Goal: Task Accomplishment & Management: Manage account settings

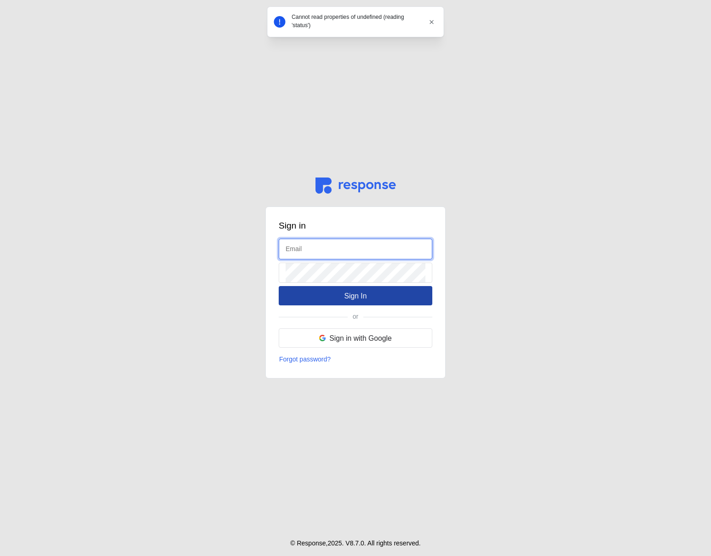
type input "admin@tryresponse.com"
click at [350, 297] on p "Sign In" at bounding box center [355, 295] width 23 height 11
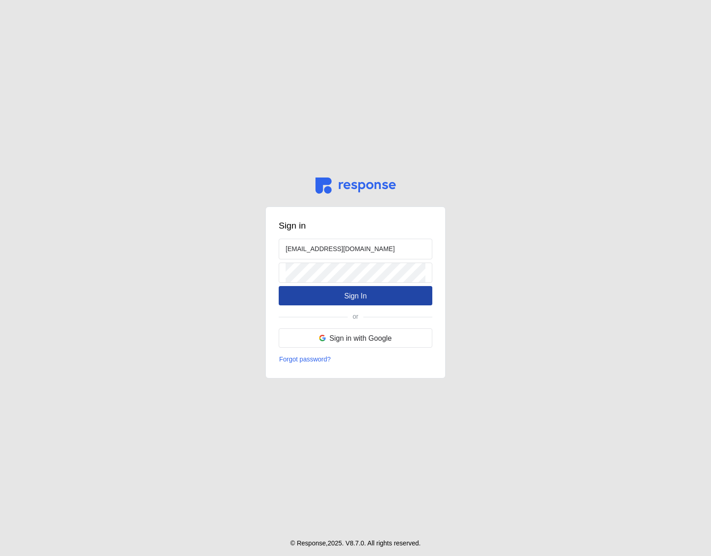
click at [397, 295] on button "Sign In" at bounding box center [356, 295] width 154 height 19
type input "admin@tryresponse.com"
click at [394, 302] on button "Sign In" at bounding box center [356, 295] width 154 height 19
click at [566, 196] on main "Sign in admin@tryresponse.com Sign In or Sign in with Google Forgot password? ©…" at bounding box center [355, 278] width 711 height 556
click at [380, 290] on button "Sign In" at bounding box center [356, 295] width 154 height 19
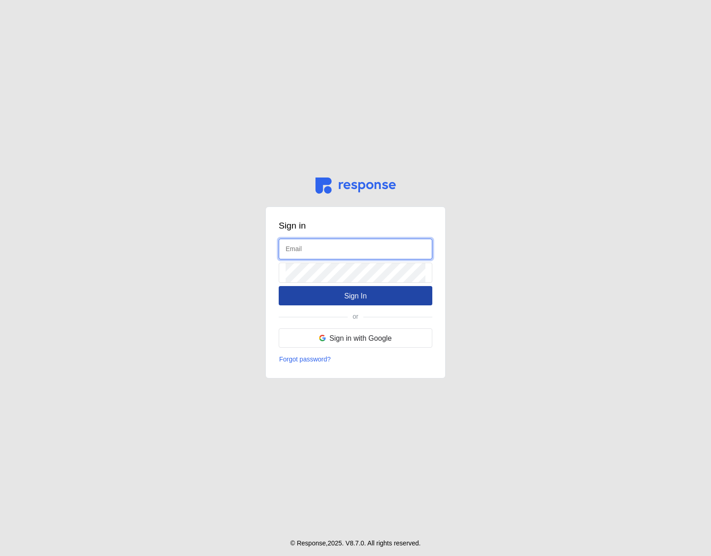
type input "[EMAIL_ADDRESS][DOMAIN_NAME]"
click at [326, 297] on button "Sign In" at bounding box center [356, 295] width 154 height 19
type input "admin@tryresponse.com"
click at [378, 294] on button "Sign In" at bounding box center [356, 295] width 154 height 19
click at [365, 301] on p "Sign In" at bounding box center [355, 295] width 23 height 11
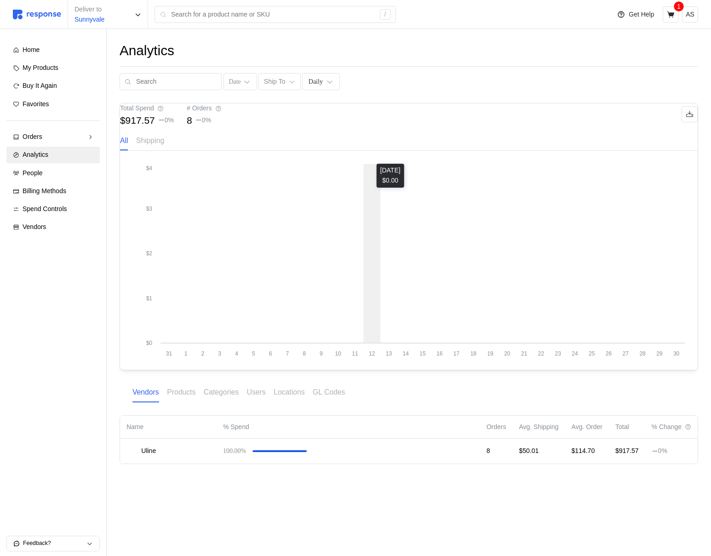
click at [375, 227] on icon "31 1 2 3 4 5 6 7 8 9 10 11 12 13 14 15 16 17 18 19 20 21 22 23 24 25 26 27 28 2…" at bounding box center [409, 260] width 552 height 193
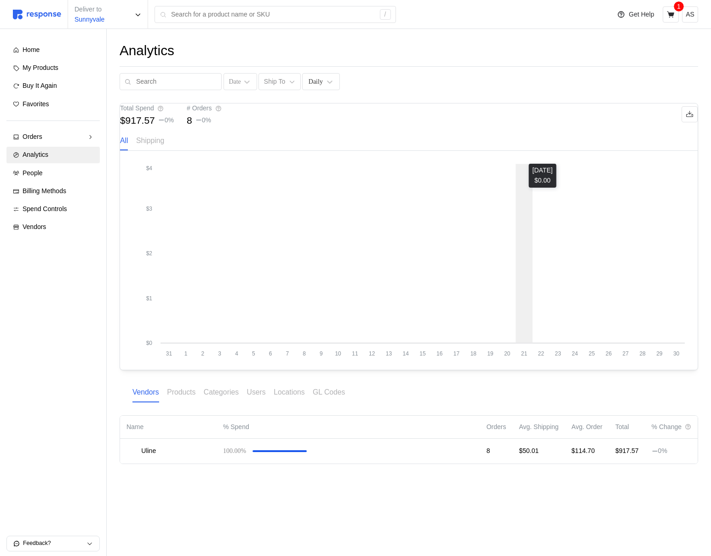
click at [524, 240] on icon "31 1 2 3 4 5 6 7 8 9 10 11 12 13 14 15 16 17 18 19 20 21 22 23 24 25 26 27 28 2…" at bounding box center [409, 260] width 552 height 193
click at [528, 125] on div "Total Spend $917.57 0 % # Orders 8 0 %" at bounding box center [408, 114] width 577 height 22
click at [192, 125] on p "8" at bounding box center [190, 120] width 6 height 10
click at [222, 112] on icon at bounding box center [218, 108] width 6 height 6
click at [164, 146] on p "Shipping" at bounding box center [150, 140] width 28 height 11
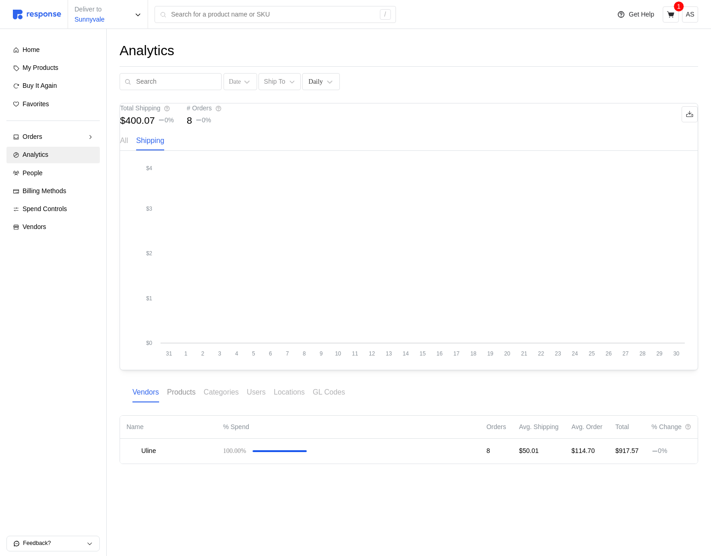
click at [182, 398] on p "Products" at bounding box center [181, 391] width 29 height 11
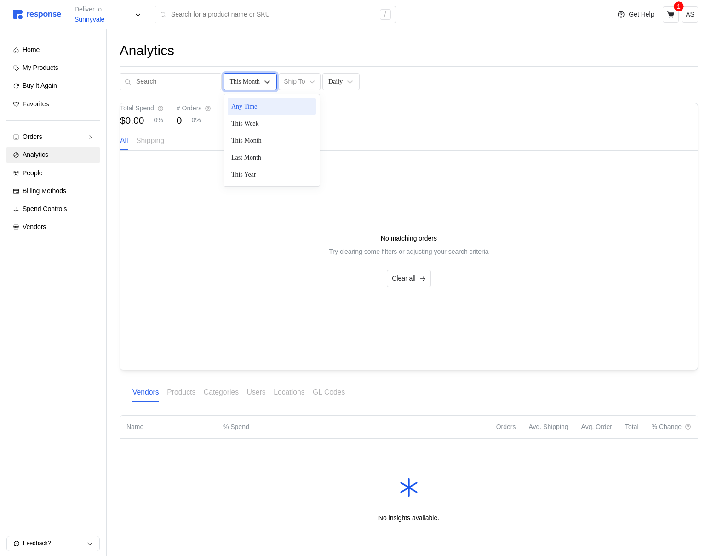
click at [246, 79] on div "This Month" at bounding box center [244, 82] width 30 height 10
click at [246, 128] on div "This Week" at bounding box center [272, 123] width 88 height 17
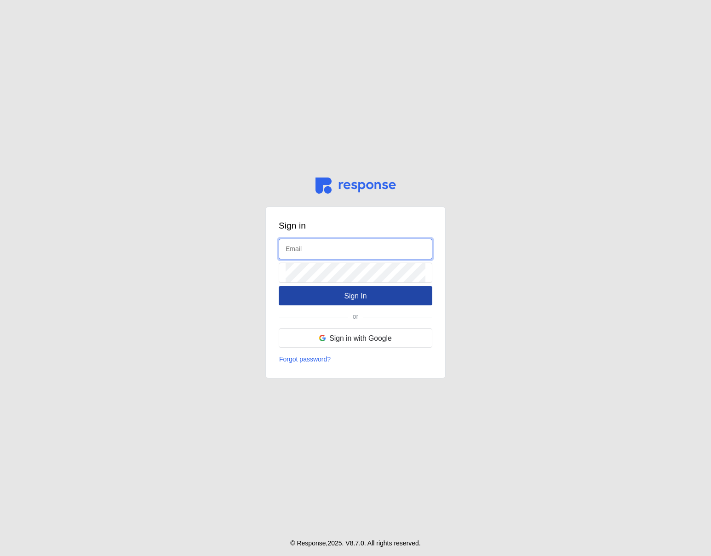
type input "[EMAIL_ADDRESS][DOMAIN_NAME]"
click at [365, 300] on p "Sign In" at bounding box center [355, 295] width 23 height 11
click at [351, 299] on p "Sign In" at bounding box center [355, 295] width 23 height 11
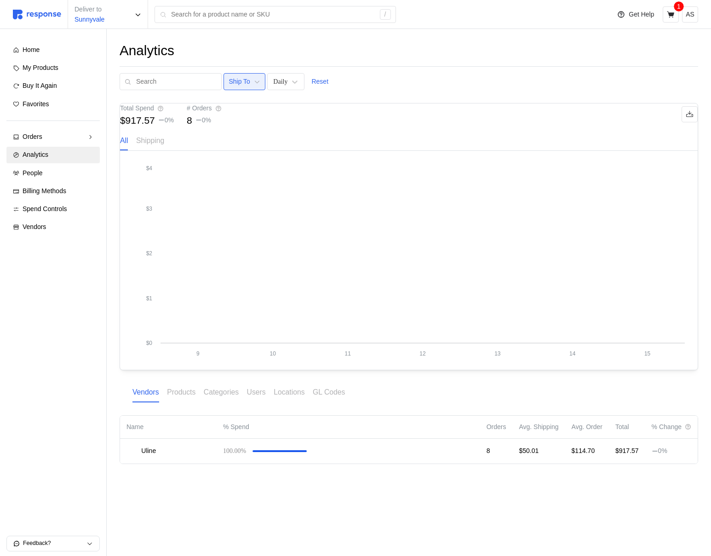
click at [240, 85] on button "Ship To" at bounding box center [244, 81] width 42 height 17
click at [273, 86] on div "Daily" at bounding box center [280, 82] width 14 height 10
click at [367, 71] on div "Analytics Ship To Daily, 1 of 4. 4 results available. Use Up and Down to choose…" at bounding box center [409, 66] width 578 height 48
click at [272, 86] on div "Daily" at bounding box center [286, 81] width 38 height 17
click at [274, 123] on div "Weekly" at bounding box center [315, 123] width 88 height 17
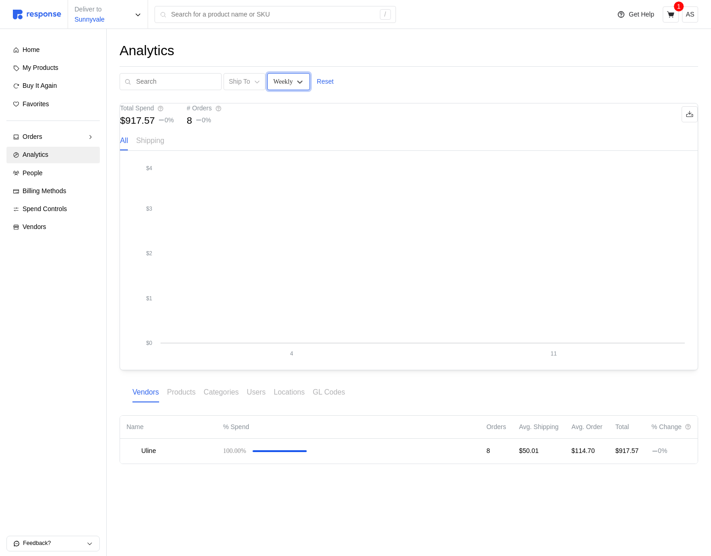
click at [273, 90] on div "Analytics Ship To option Weekly, selected. Weekly Reset Total Spend $917.57 0 %…" at bounding box center [409, 266] width 604 height 474
click at [273, 88] on div "Weekly" at bounding box center [288, 81] width 43 height 17
click at [286, 138] on div "Monthly" at bounding box center [315, 140] width 88 height 17
click at [280, 84] on div "Monthly" at bounding box center [284, 82] width 22 height 10
click at [286, 159] on div "Yearly" at bounding box center [315, 157] width 88 height 17
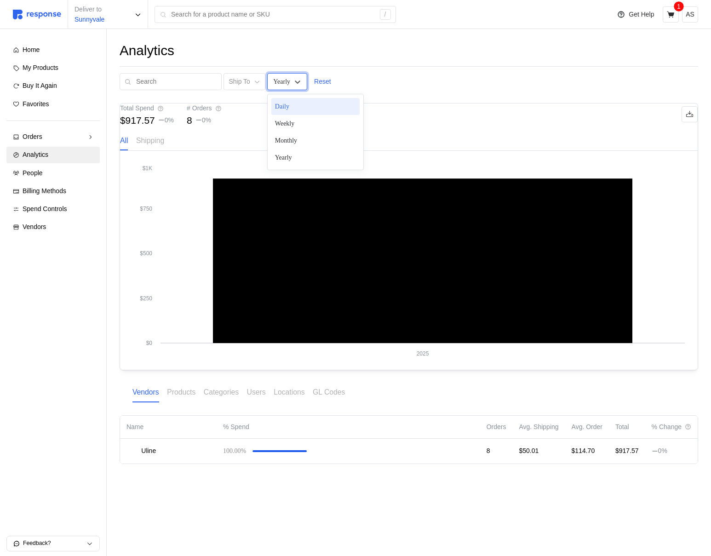
click at [274, 84] on div "Yearly" at bounding box center [281, 82] width 17 height 10
click at [314, 80] on p "Reset" at bounding box center [322, 82] width 17 height 10
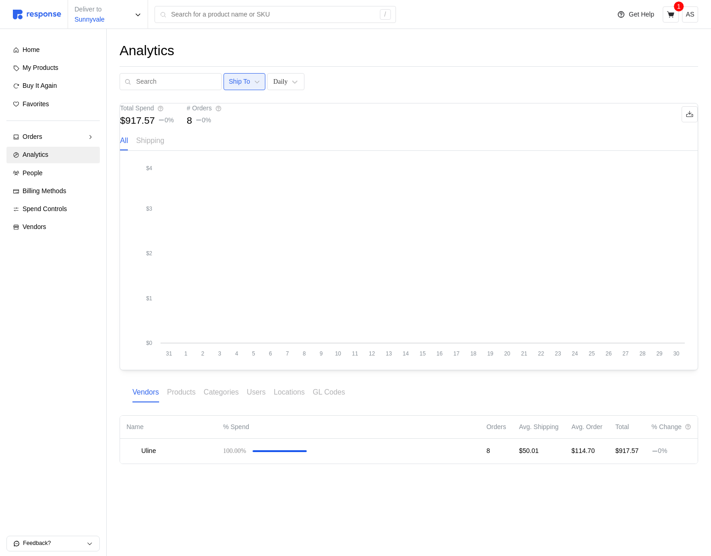
click at [244, 86] on button "Ship To" at bounding box center [244, 81] width 42 height 17
click at [290, 77] on icon at bounding box center [294, 81] width 9 height 9
click at [427, 57] on div "Analytics" at bounding box center [409, 51] width 578 height 18
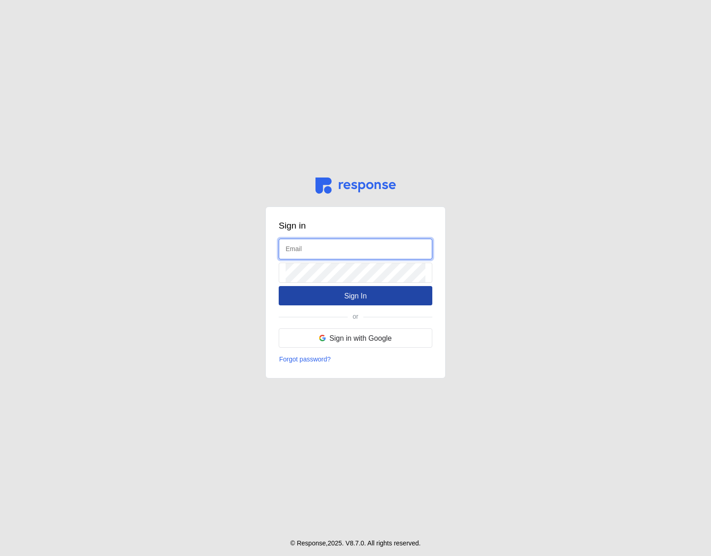
type input "[EMAIL_ADDRESS][DOMAIN_NAME]"
click at [360, 295] on p "Sign In" at bounding box center [355, 295] width 23 height 11
click at [352, 297] on p "Sign In" at bounding box center [355, 295] width 23 height 11
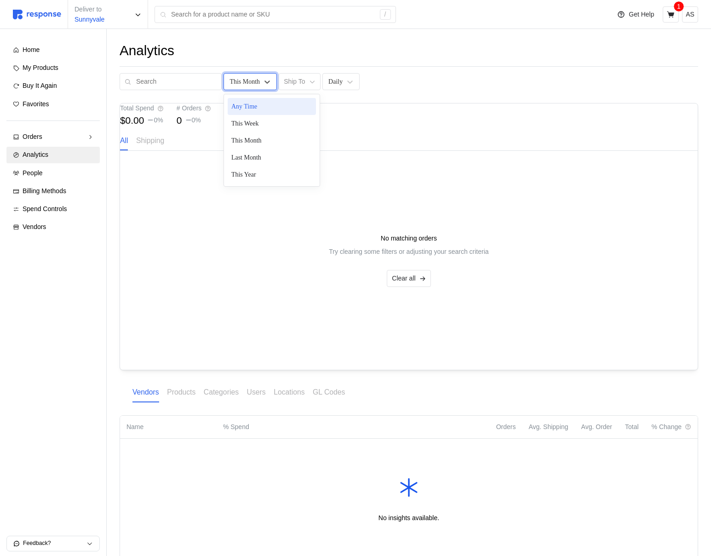
click at [243, 81] on div "This Month" at bounding box center [244, 82] width 30 height 10
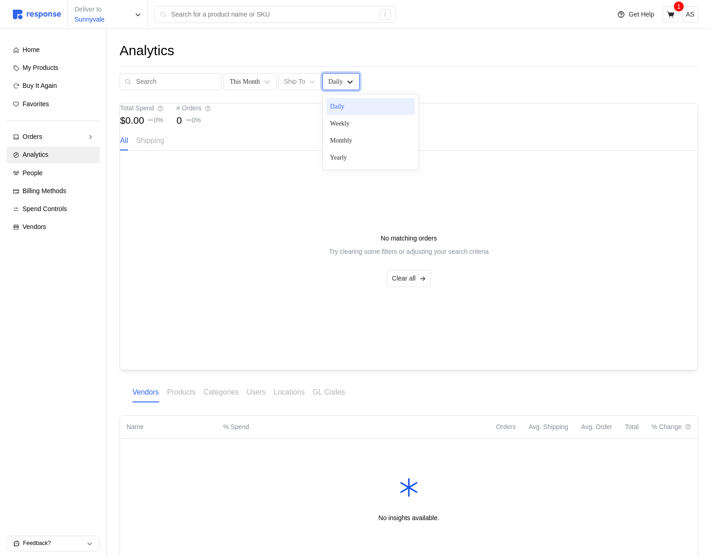
click at [345, 84] on icon at bounding box center [349, 81] width 9 height 9
click at [263, 82] on icon at bounding box center [267, 81] width 9 height 9
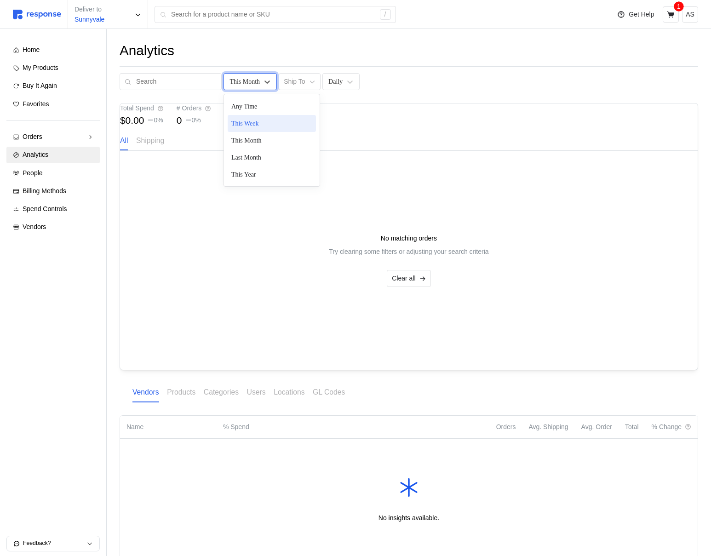
click at [248, 119] on div "This Week" at bounding box center [272, 123] width 88 height 17
click at [364, 80] on p "Reset" at bounding box center [372, 82] width 17 height 10
click at [295, 84] on p "Ship To" at bounding box center [294, 82] width 21 height 10
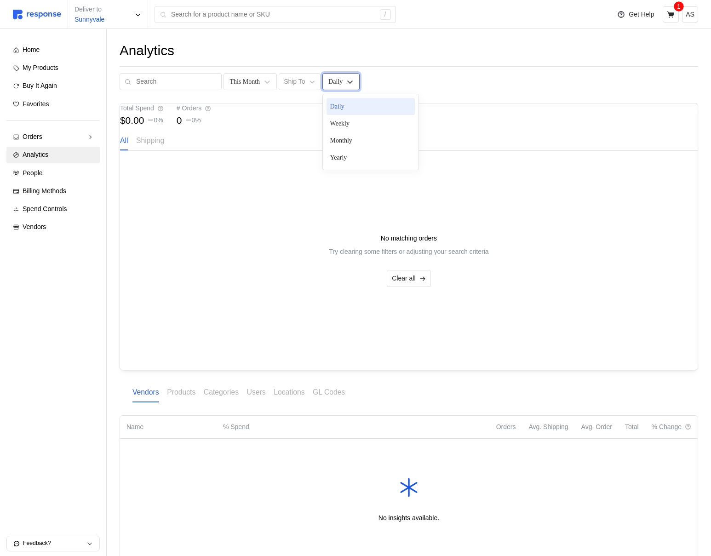
click at [333, 86] on div "Daily" at bounding box center [335, 82] width 14 height 10
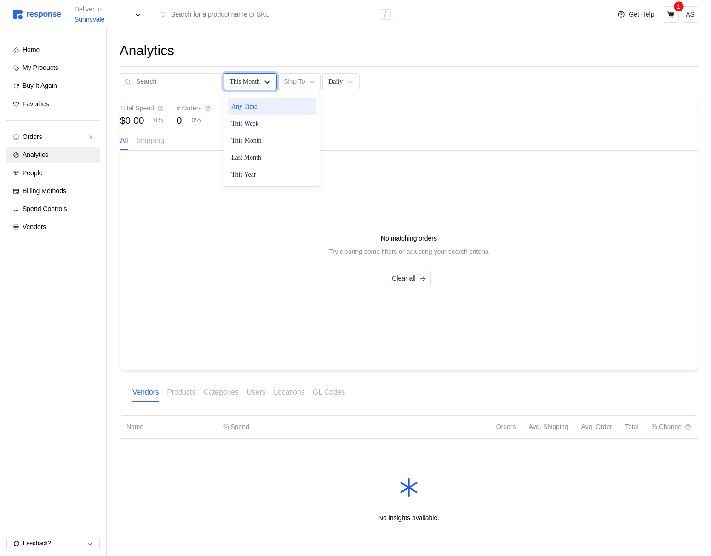
click at [263, 81] on icon at bounding box center [267, 81] width 9 height 9
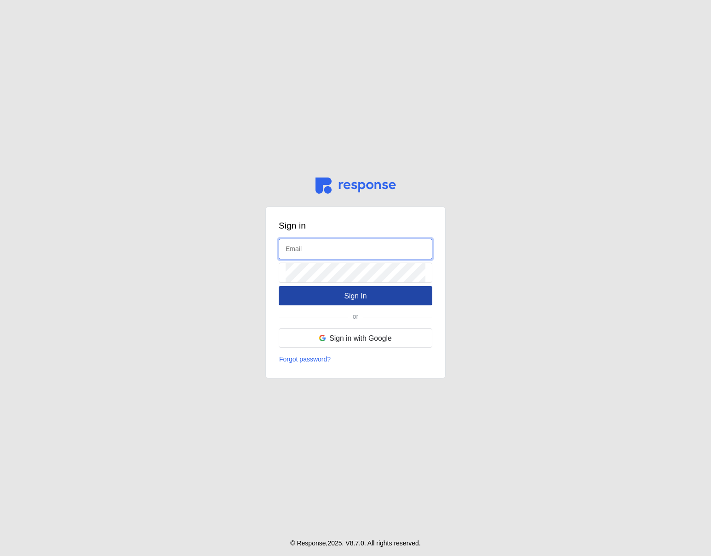
type input "[EMAIL_ADDRESS][DOMAIN_NAME]"
click at [384, 298] on button "Sign In" at bounding box center [356, 295] width 154 height 19
click at [351, 295] on p "Sign In" at bounding box center [355, 295] width 23 height 11
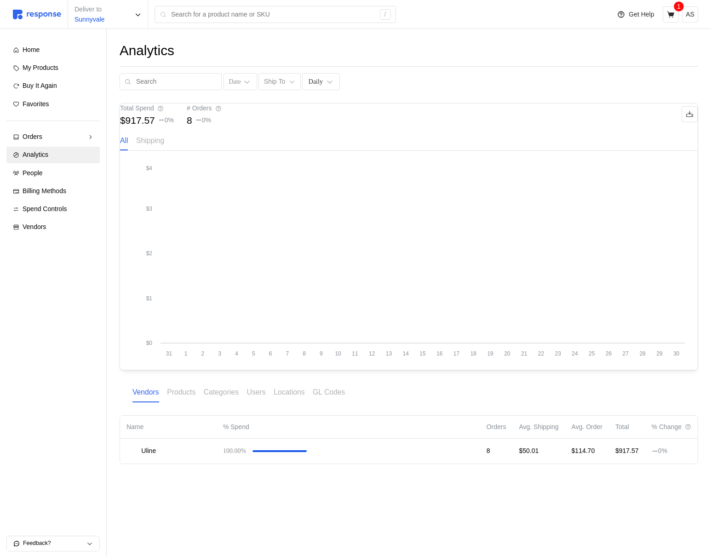
click at [228, 90] on div "Date Ship To Daily" at bounding box center [230, 81] width 220 height 17
click at [229, 81] on div "Date" at bounding box center [235, 82] width 12 height 10
click at [238, 107] on div "Any Time" at bounding box center [272, 106] width 88 height 17
click at [229, 84] on div "Any Time" at bounding box center [242, 82] width 26 height 10
click at [237, 119] on div "This Week" at bounding box center [272, 123] width 88 height 17
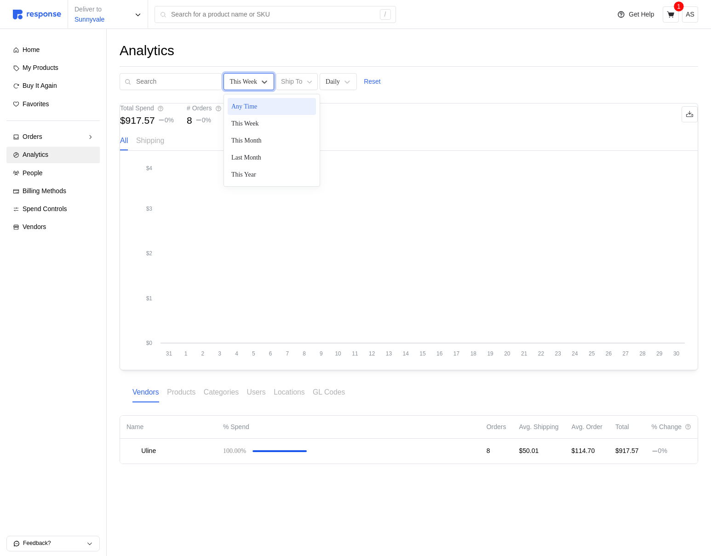
click at [233, 89] on div "This Week" at bounding box center [248, 81] width 51 height 17
click at [245, 145] on div "This Month" at bounding box center [272, 140] width 88 height 17
click at [237, 70] on div "Analytics This Month Ship To Daily Reset" at bounding box center [409, 66] width 578 height 48
click at [238, 77] on div "This Month" at bounding box center [249, 81] width 53 height 17
click at [250, 172] on div "This Year" at bounding box center [272, 174] width 88 height 17
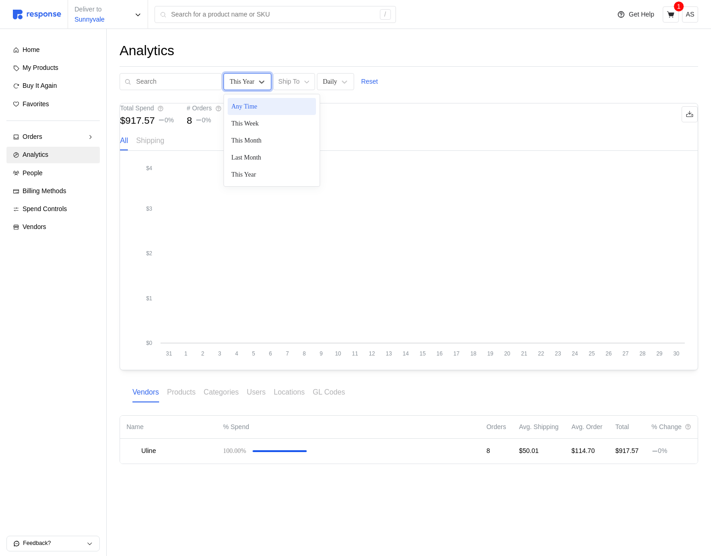
click at [244, 79] on div "This Year" at bounding box center [241, 82] width 25 height 10
click at [244, 103] on div "Any Time" at bounding box center [272, 106] width 88 height 17
click at [370, 77] on p "Reset" at bounding box center [370, 82] width 17 height 10
click at [242, 81] on icon at bounding box center [246, 81] width 9 height 9
click at [401, 125] on div "Total Spend $917.57 0 % # Orders 8 0 %" at bounding box center [408, 114] width 577 height 22
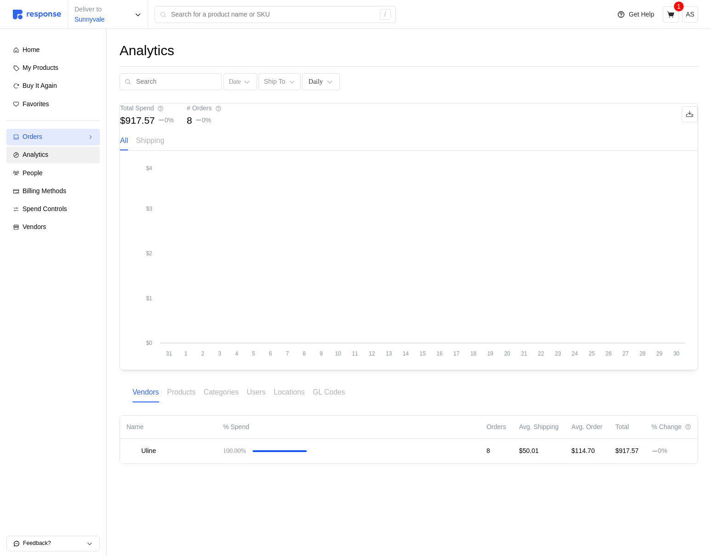
click at [74, 135] on div "Orders" at bounding box center [53, 137] width 61 height 10
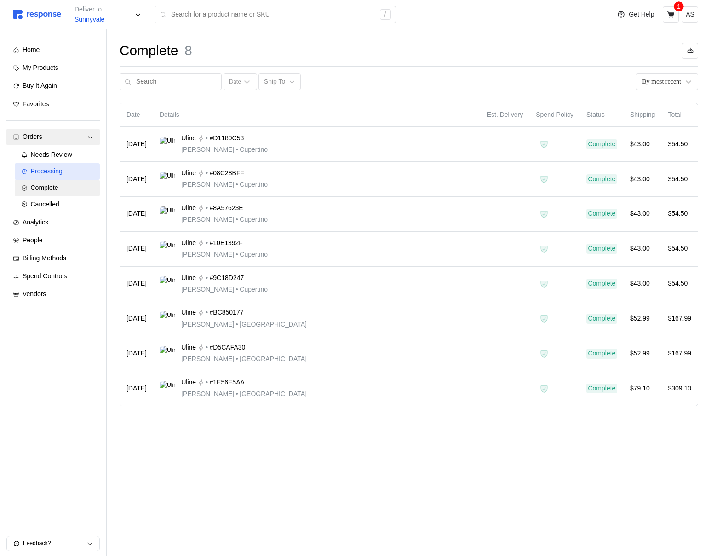
click at [42, 173] on span "Processing" at bounding box center [47, 170] width 32 height 7
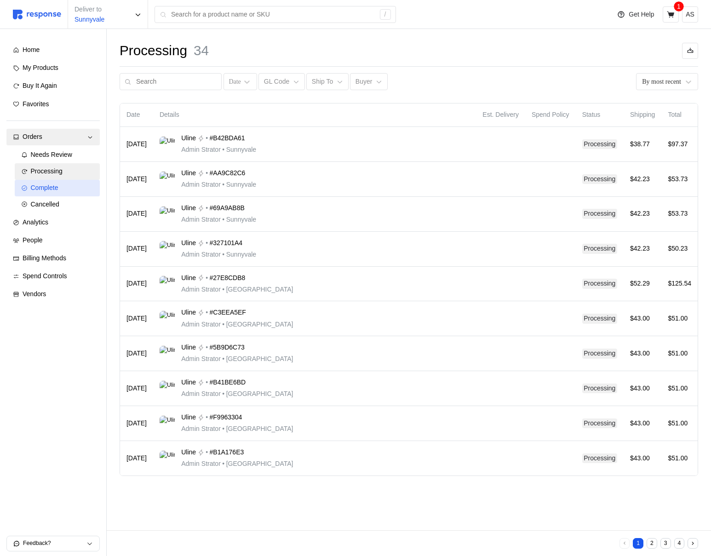
click at [62, 191] on div "Complete" at bounding box center [62, 188] width 63 height 10
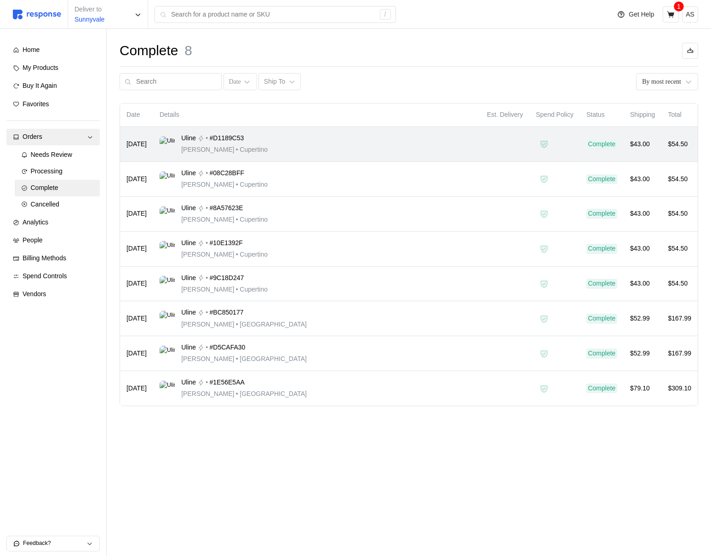
click at [401, 146] on div "Uline • #D1189C53 Michael Jordan • Cupertino" at bounding box center [317, 144] width 314 height 22
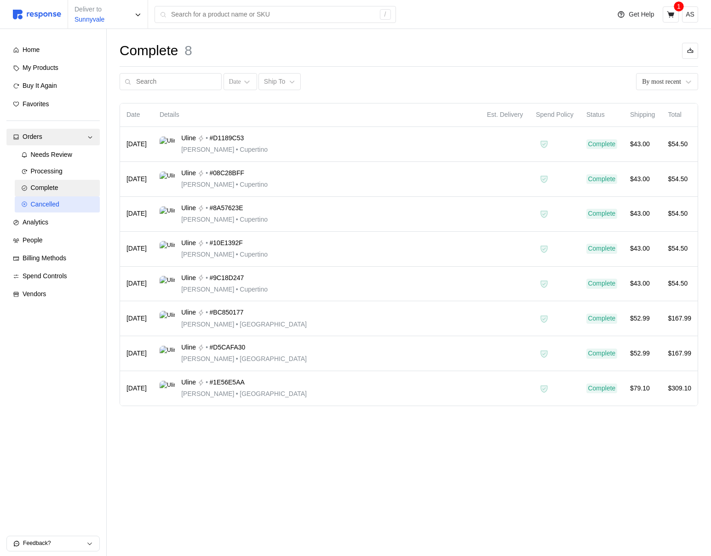
click at [69, 200] on div "Cancelled" at bounding box center [62, 205] width 63 height 10
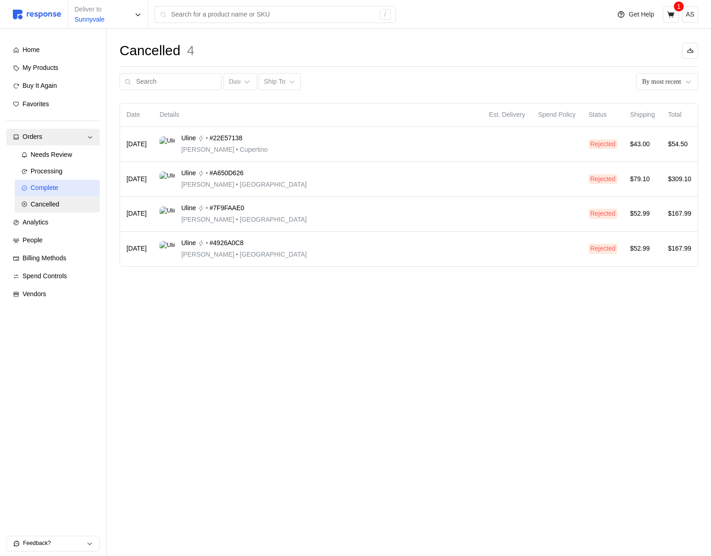
click at [54, 193] on link "Complete" at bounding box center [57, 188] width 85 height 17
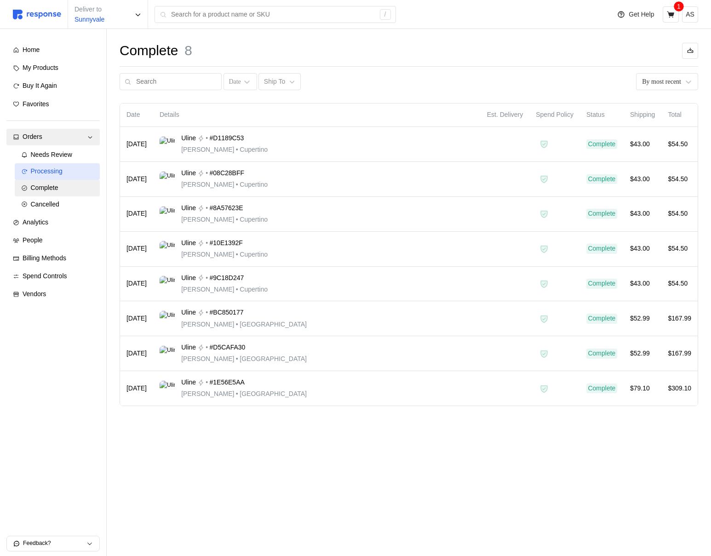
click at [62, 167] on span "Processing" at bounding box center [47, 170] width 32 height 7
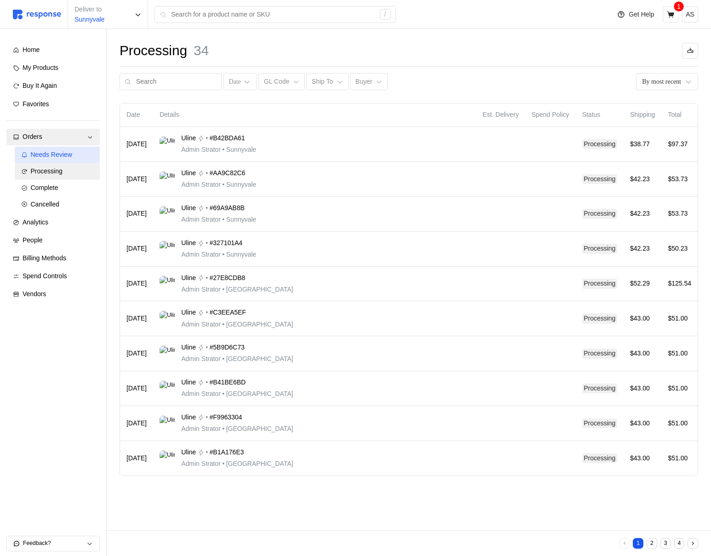
click at [66, 154] on span "Needs Review" at bounding box center [51, 154] width 41 height 7
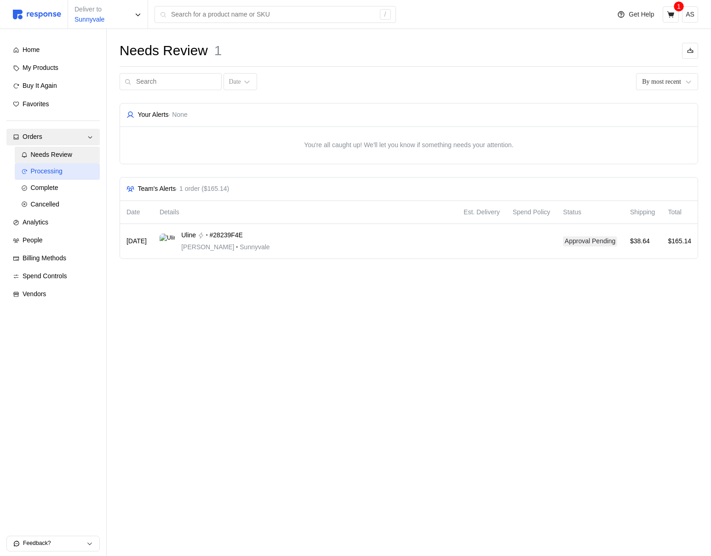
click at [65, 165] on link "Processing" at bounding box center [57, 171] width 85 height 17
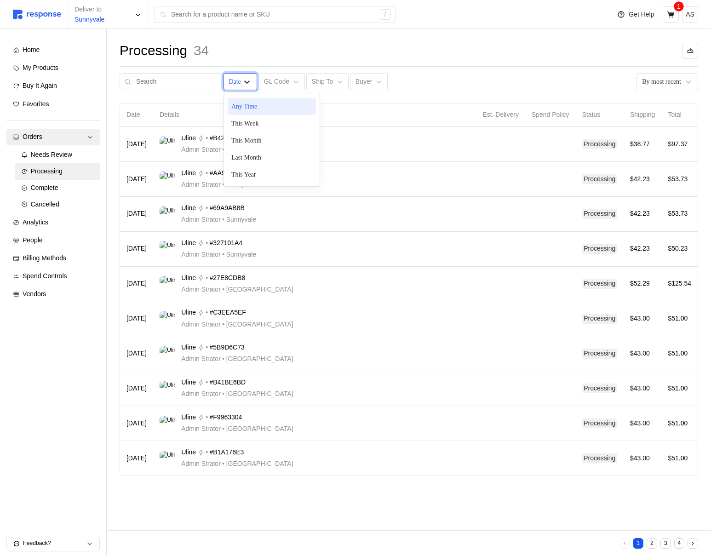
click at [242, 86] on icon at bounding box center [246, 81] width 9 height 9
click at [564, 97] on div "Processing 34 Any Time, 1 of 6. 6 results available. Use Up and Down to choose …" at bounding box center [409, 272] width 604 height 486
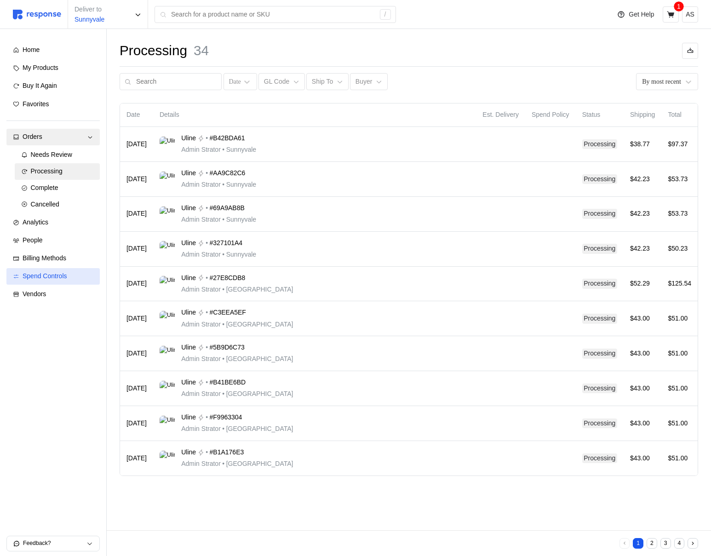
click at [69, 273] on div "Spend Controls" at bounding box center [58, 276] width 71 height 10
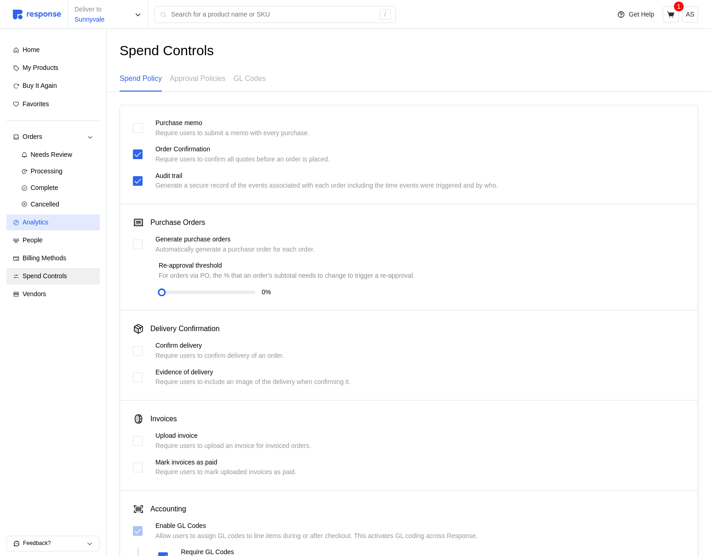
click at [52, 228] on link "Analytics" at bounding box center [52, 222] width 93 height 17
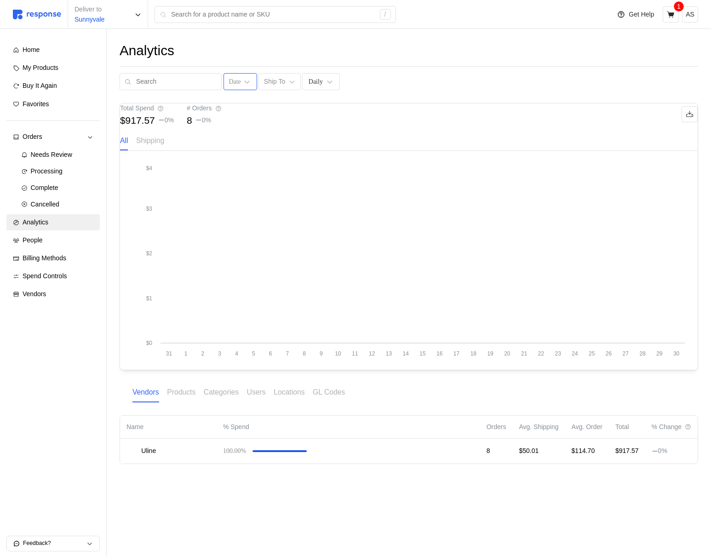
click at [230, 78] on div "Date" at bounding box center [240, 81] width 34 height 17
click at [252, 177] on div "This Year" at bounding box center [272, 174] width 88 height 17
click at [285, 80] on p "Ship To" at bounding box center [288, 82] width 21 height 10
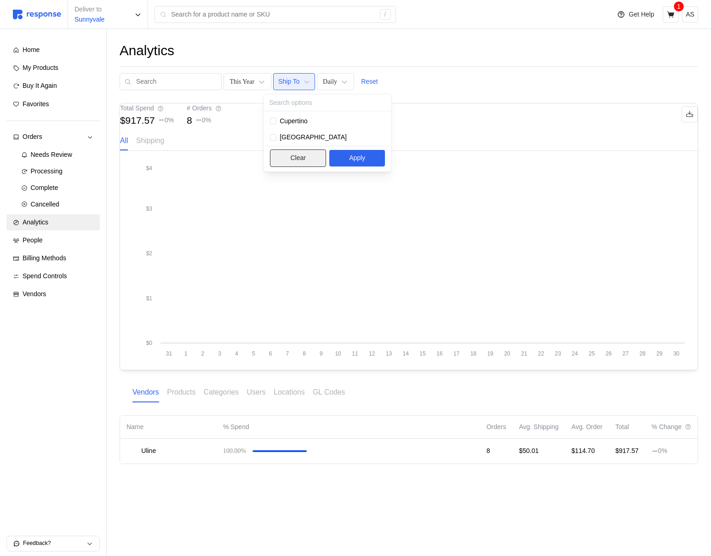
click at [303, 162] on p "Clear" at bounding box center [297, 158] width 15 height 10
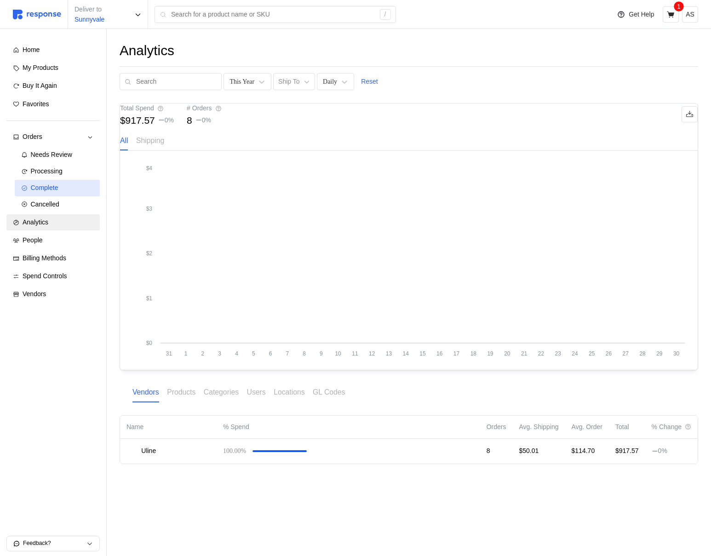
click at [61, 182] on link "Complete" at bounding box center [57, 188] width 85 height 17
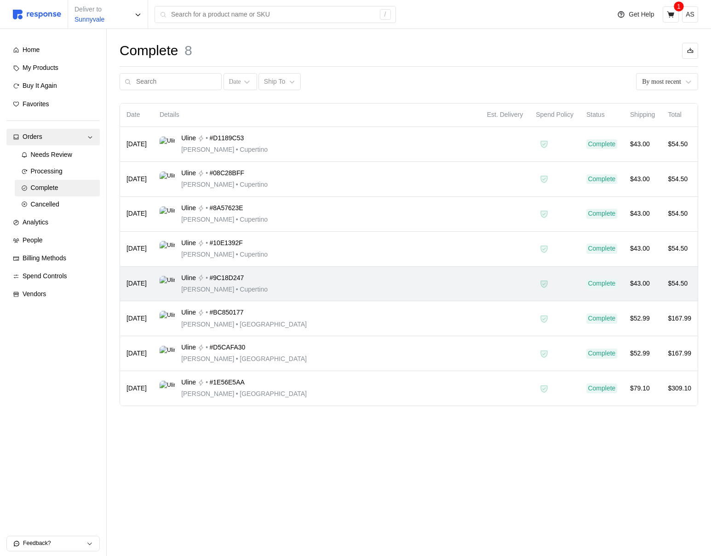
click at [420, 290] on div "Uline • #9C18D247 Michael Jordan • Cupertino" at bounding box center [317, 284] width 314 height 22
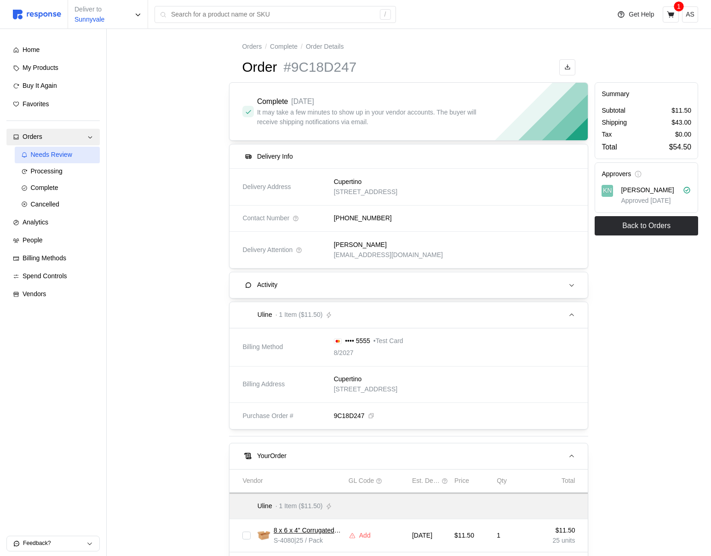
click at [53, 158] on span "Needs Review" at bounding box center [51, 154] width 41 height 7
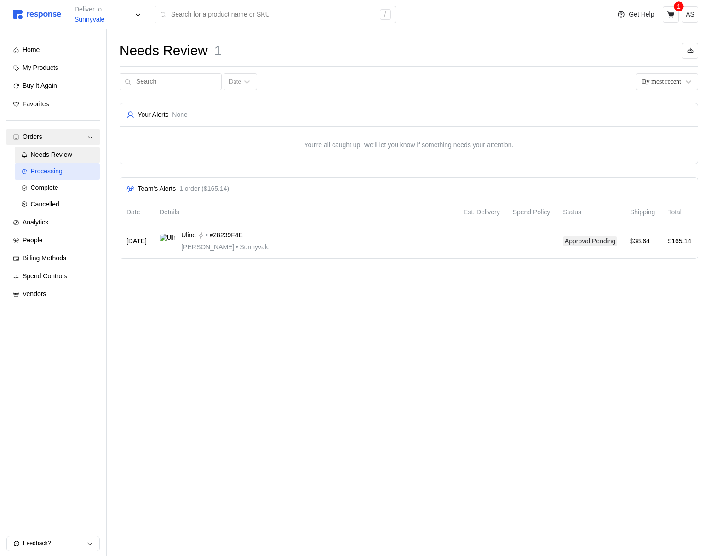
click at [74, 168] on div "Processing" at bounding box center [62, 171] width 63 height 10
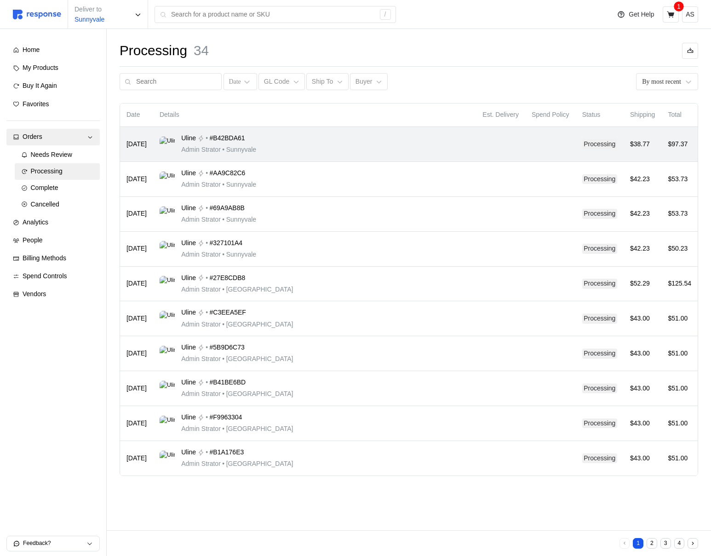
click at [354, 138] on div "Uline • #B42BDA61 Admin Strator • [GEOGRAPHIC_DATA]" at bounding box center [315, 144] width 310 height 22
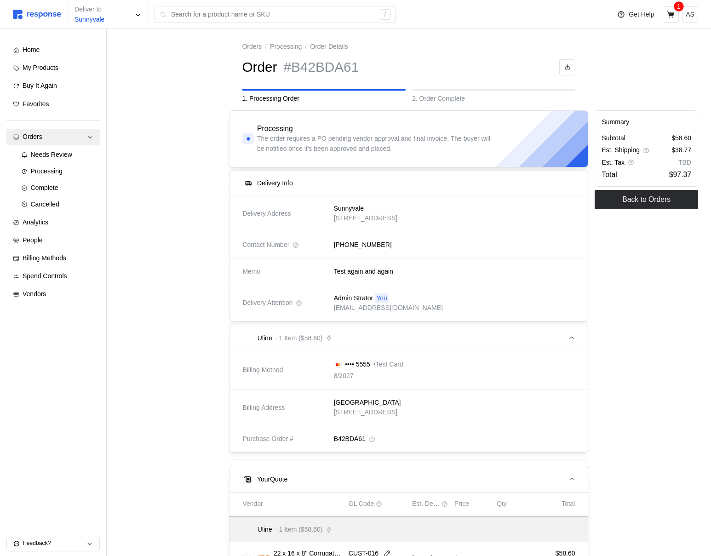
click at [279, 235] on div "Contact Number +1 (408) 207-6745" at bounding box center [408, 244] width 339 height 29
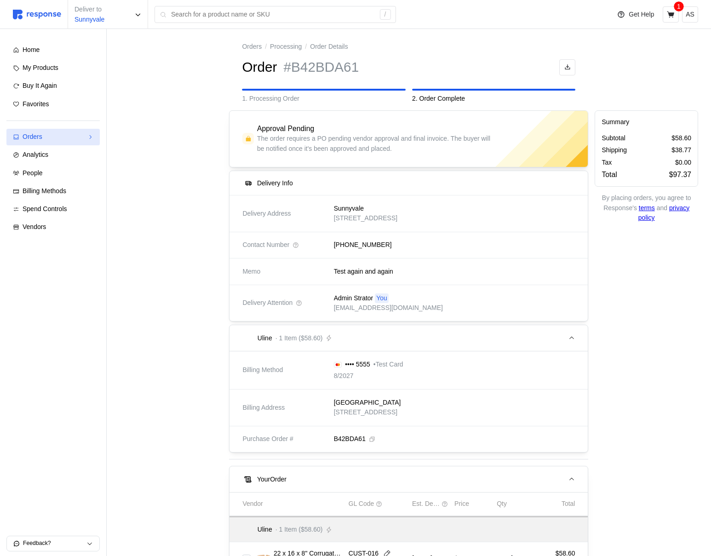
click at [70, 141] on div "Orders" at bounding box center [53, 137] width 61 height 10
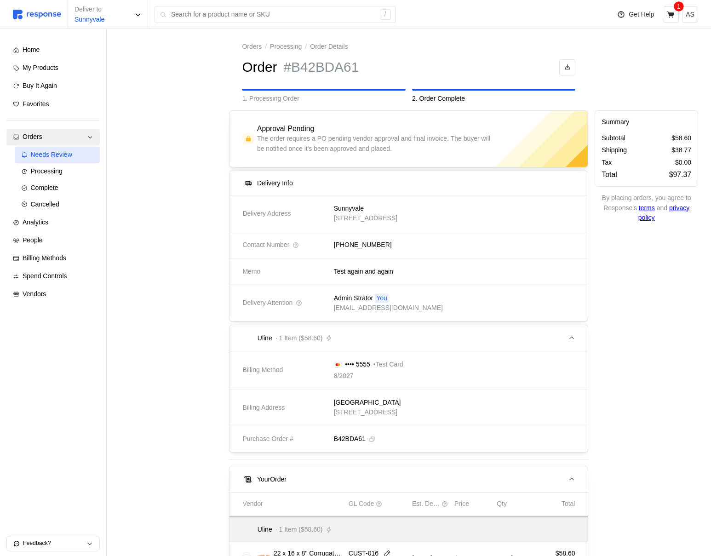
click at [61, 155] on span "Needs Review" at bounding box center [51, 154] width 41 height 7
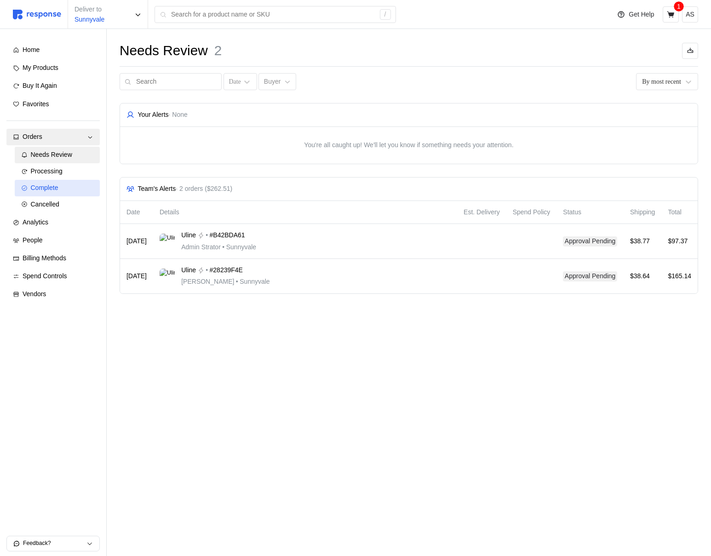
click at [63, 184] on div "Complete" at bounding box center [62, 188] width 63 height 10
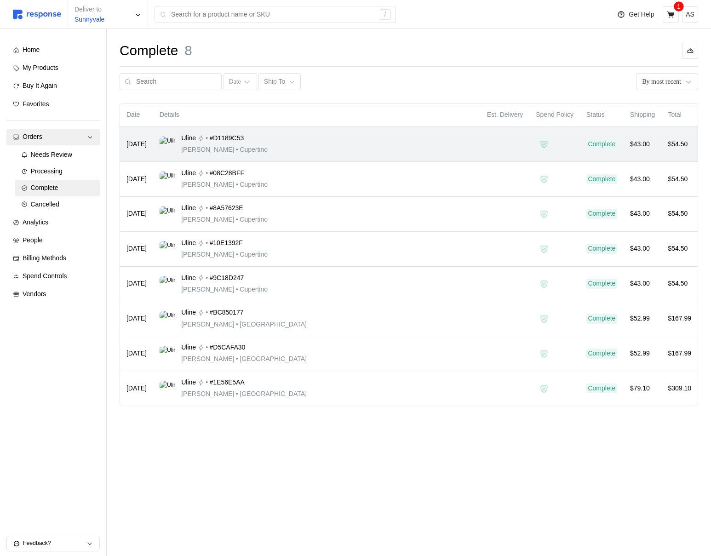
click at [400, 150] on div "Uline • #D1189C53 [PERSON_NAME] • [GEOGRAPHIC_DATA]" at bounding box center [317, 144] width 314 height 22
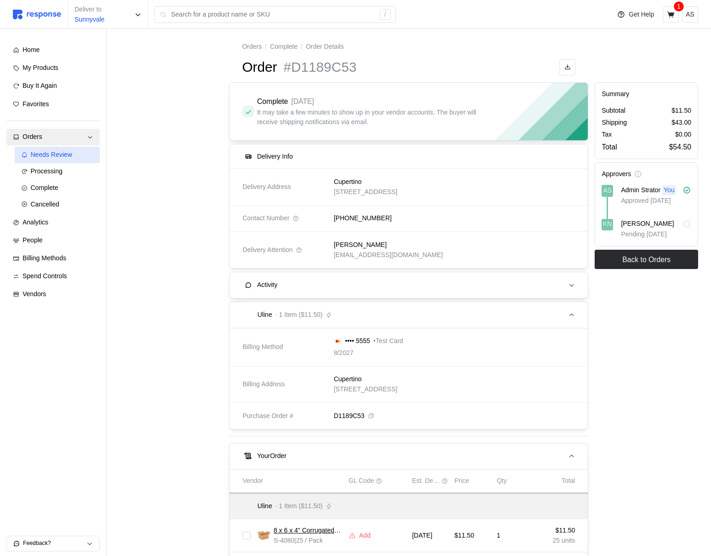
click at [58, 159] on div "Needs Review" at bounding box center [62, 155] width 63 height 10
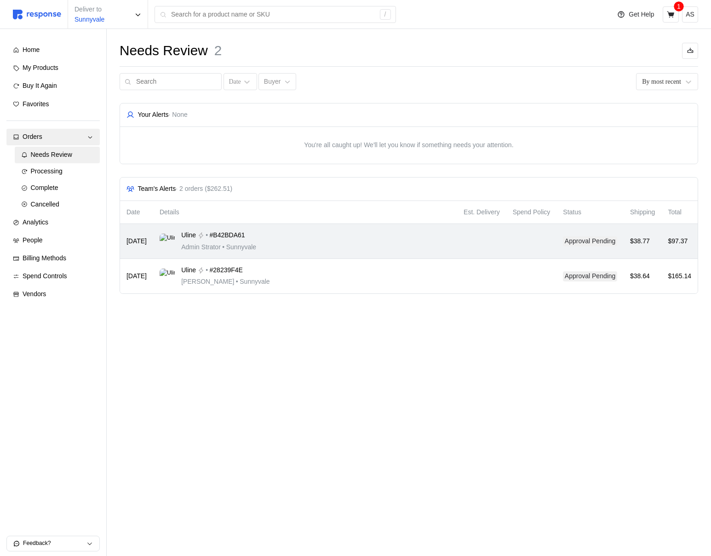
click at [343, 246] on div "Uline • #B42BDA61 Admin Strator • [GEOGRAPHIC_DATA]" at bounding box center [305, 241] width 291 height 22
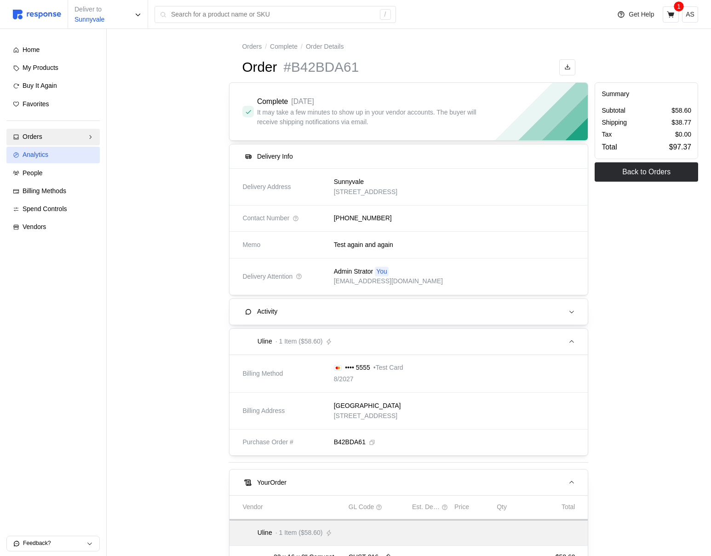
click at [58, 154] on div "Analytics" at bounding box center [58, 155] width 71 height 10
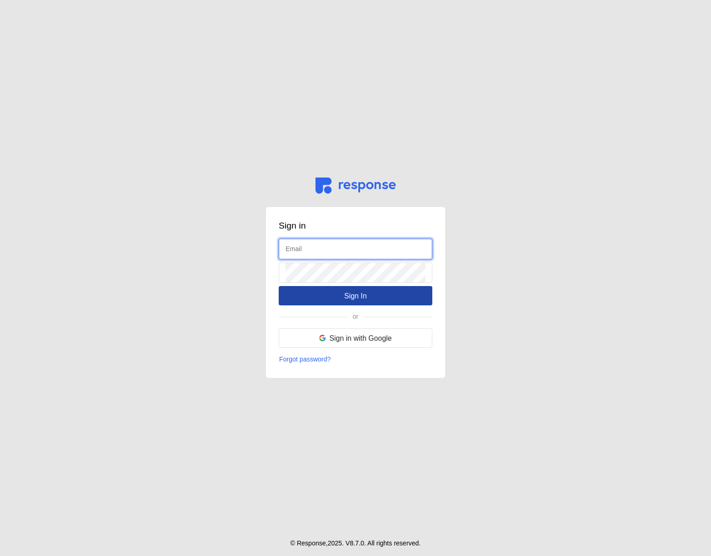
type input "[EMAIL_ADDRESS][DOMAIN_NAME]"
click at [406, 301] on button "Sign In" at bounding box center [356, 295] width 154 height 19
click at [368, 293] on button "Sign In" at bounding box center [356, 295] width 154 height 19
click at [399, 297] on button "Sign In" at bounding box center [356, 295] width 154 height 19
type input "[EMAIL_ADDRESS][DOMAIN_NAME]"
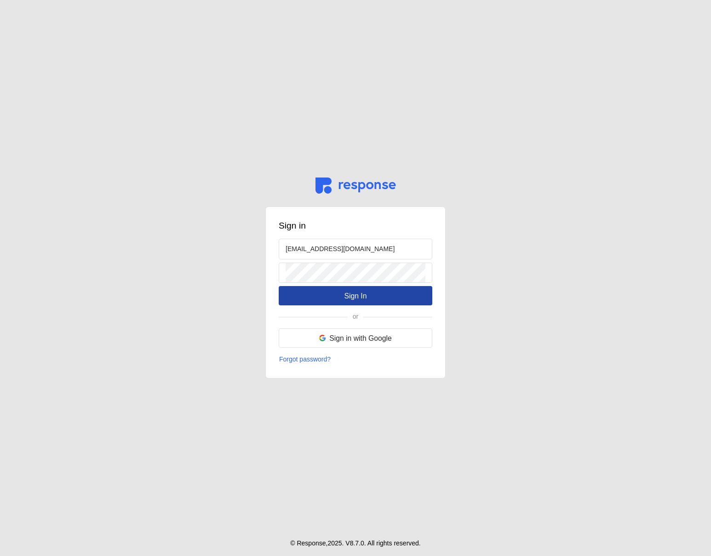
click at [382, 289] on button "Sign In" at bounding box center [356, 295] width 154 height 19
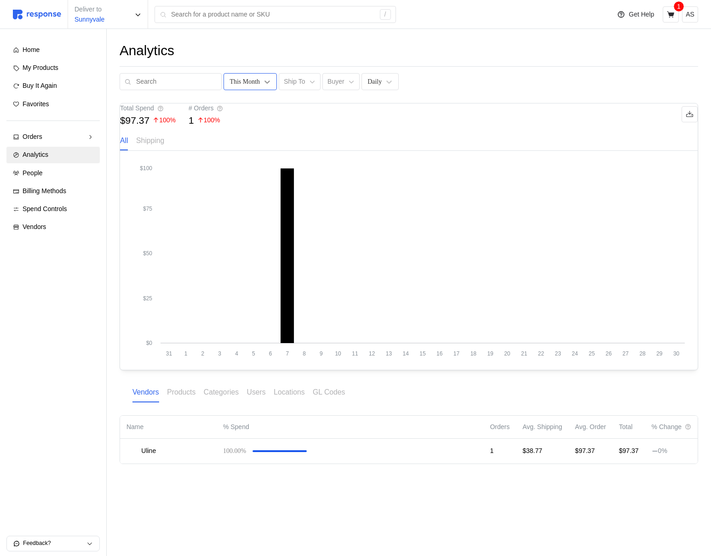
click at [263, 80] on icon at bounding box center [267, 81] width 9 height 9
click at [470, 86] on div "Any Time, 1 of 6. 6 results available. Use Up and Down to choose options, press…" at bounding box center [409, 81] width 578 height 17
click at [58, 142] on div "Orders" at bounding box center [53, 137] width 61 height 10
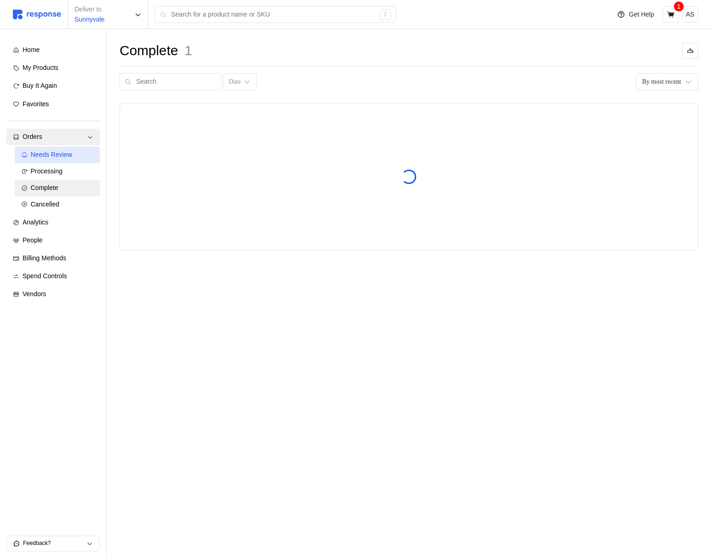
click at [63, 153] on span "Needs Review" at bounding box center [51, 154] width 41 height 7
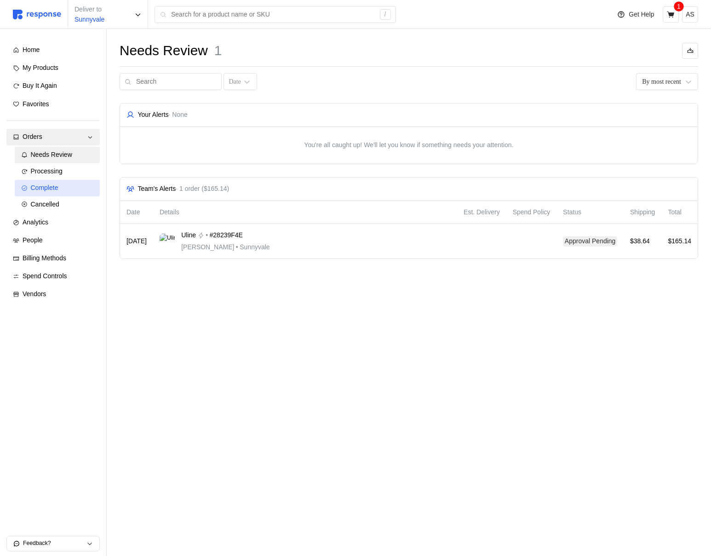
click at [61, 186] on div "Complete" at bounding box center [62, 188] width 63 height 10
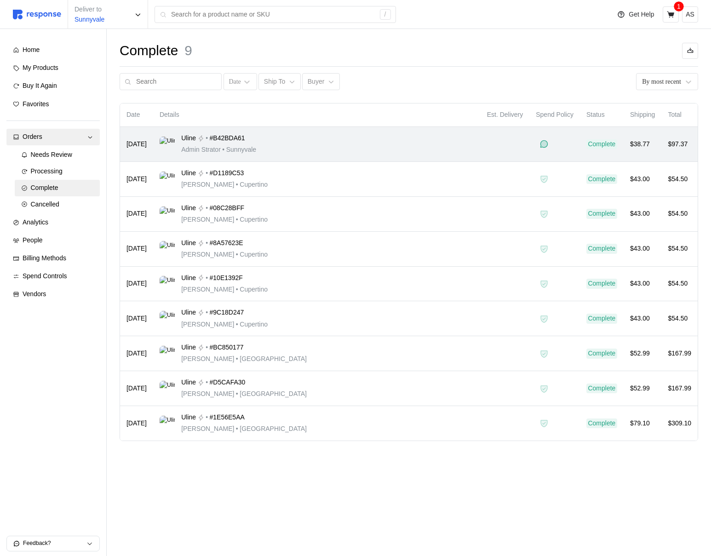
click at [313, 137] on div "Uline • #B42BDA61 Admin Strator • [GEOGRAPHIC_DATA]" at bounding box center [317, 144] width 314 height 22
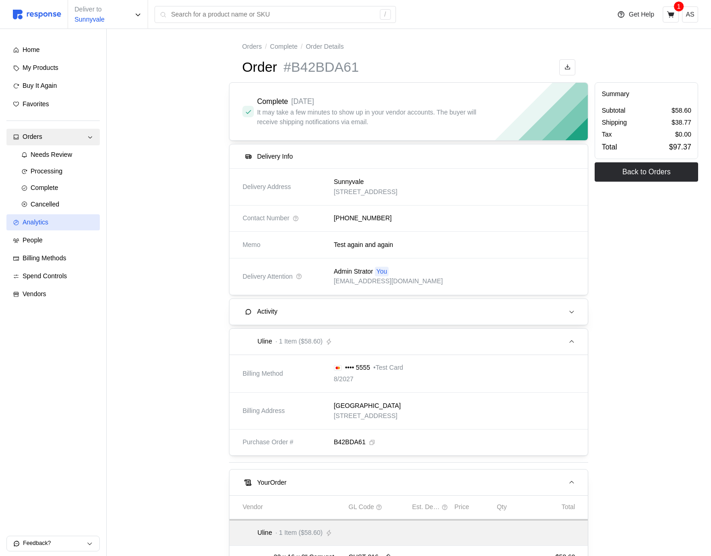
click at [58, 227] on div "Analytics" at bounding box center [58, 222] width 71 height 10
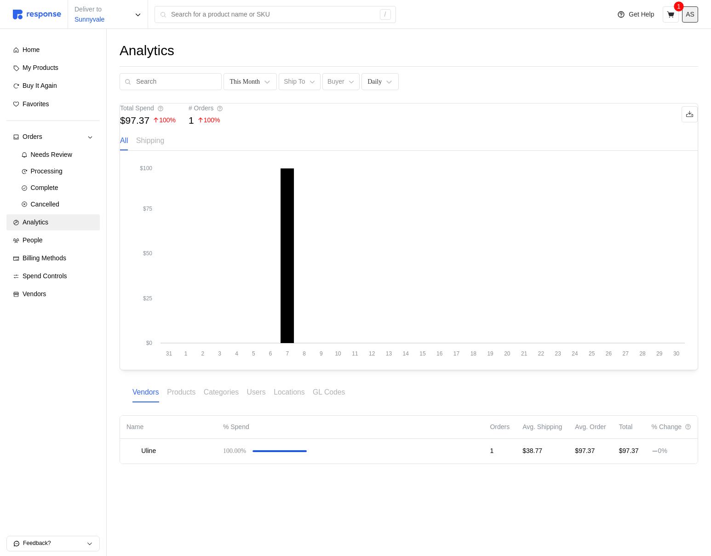
click at [687, 19] on p "AS" at bounding box center [690, 15] width 9 height 10
click at [691, 13] on p "AS" at bounding box center [690, 15] width 9 height 10
click at [671, 13] on icon at bounding box center [670, 14] width 7 height 6
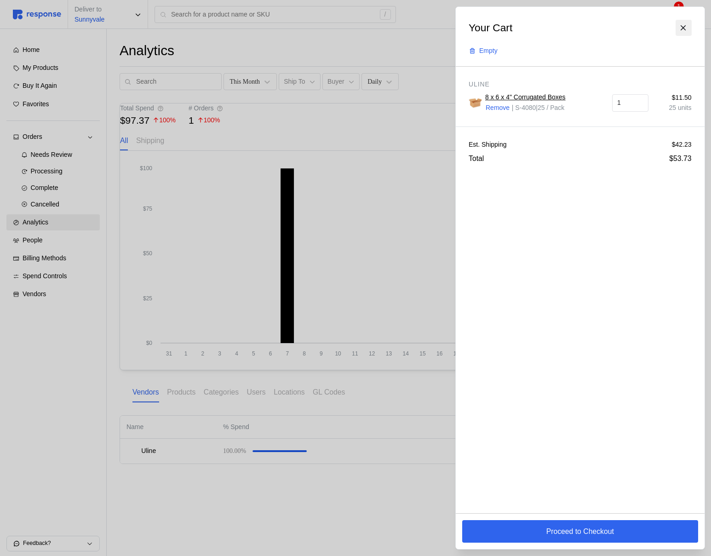
click at [687, 23] on button at bounding box center [683, 28] width 16 height 16
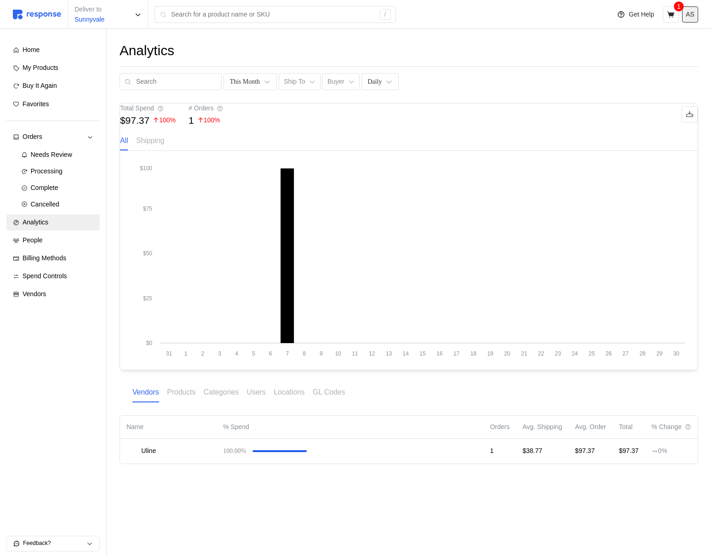
click at [686, 18] on p "AS" at bounding box center [690, 15] width 9 height 10
click at [407, 65] on div "Analytics This Month Ship To Buyer Daily" at bounding box center [409, 66] width 578 height 48
click at [57, 274] on span "Spend Controls" at bounding box center [45, 275] width 45 height 7
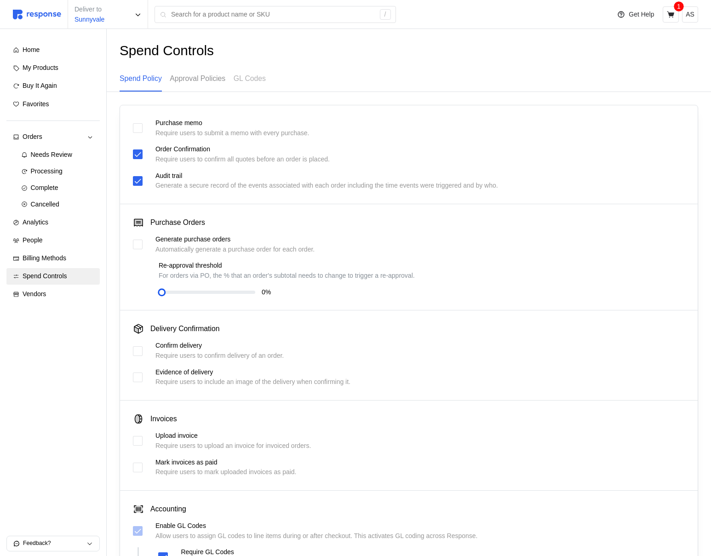
click at [211, 82] on p "Approval Policies" at bounding box center [198, 78] width 56 height 11
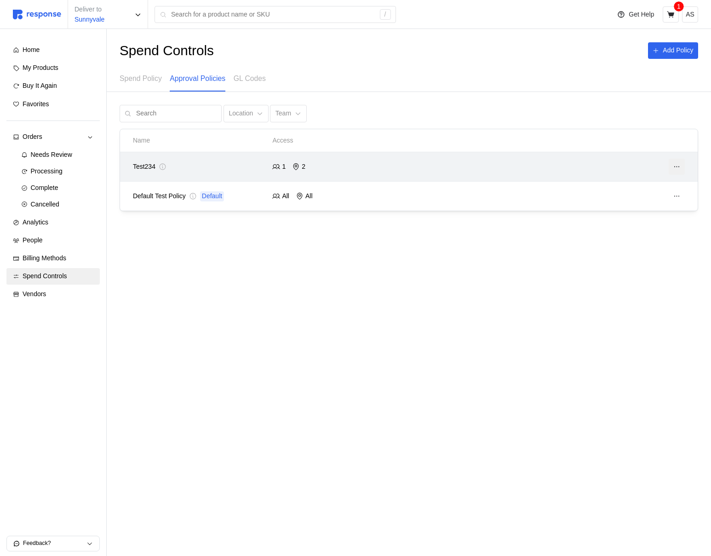
click at [675, 167] on icon at bounding box center [677, 167] width 8 height 8
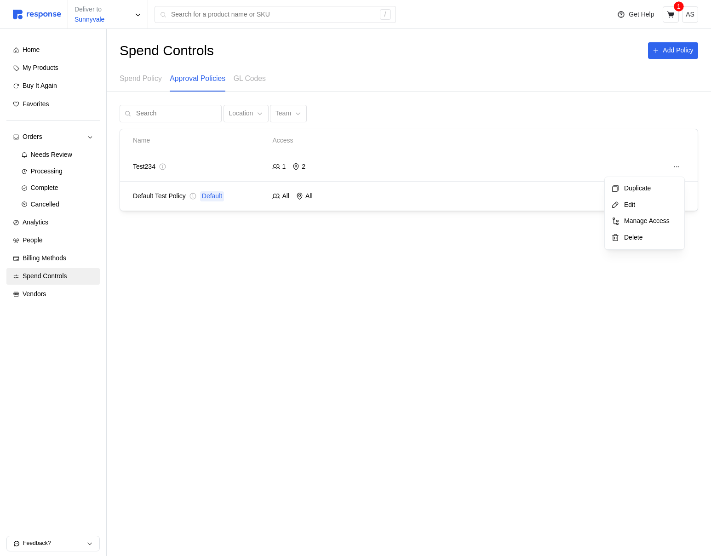
click at [645, 240] on p "Delete" at bounding box center [649, 238] width 57 height 10
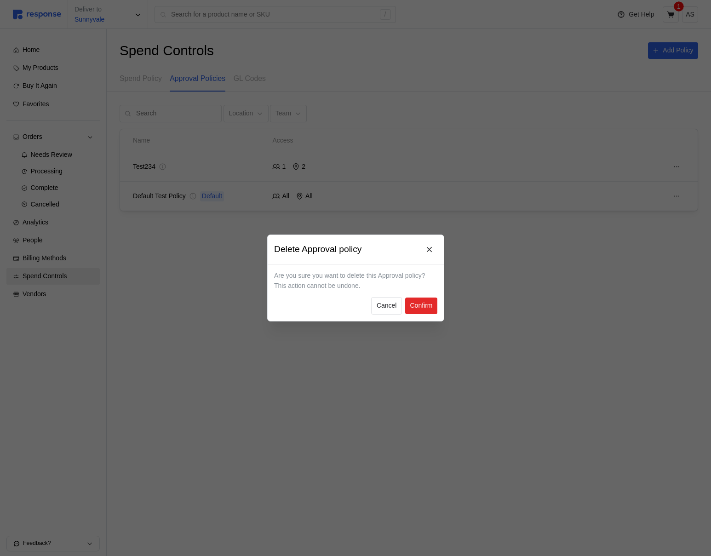
click at [431, 308] on p "Confirm" at bounding box center [421, 306] width 23 height 10
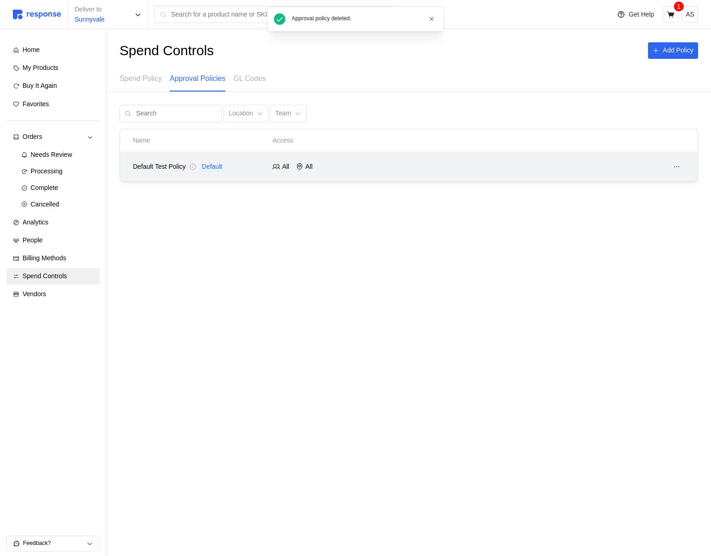
click at [437, 165] on div at bounding box center [548, 166] width 279 height 23
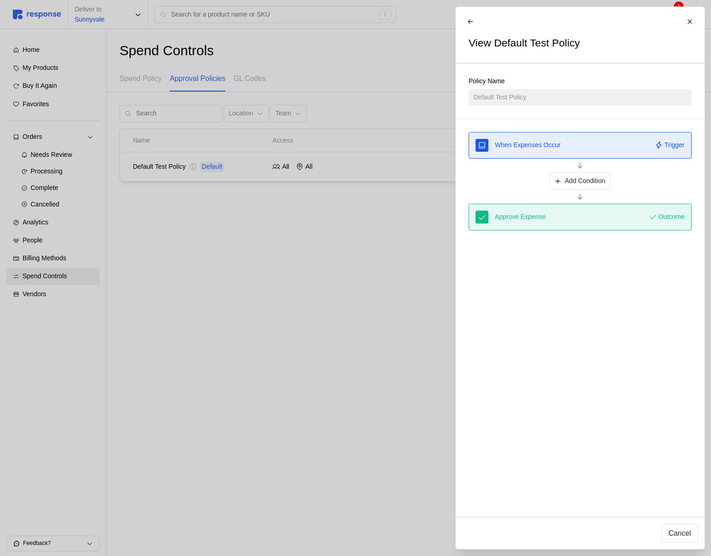
click at [343, 224] on div at bounding box center [355, 278] width 711 height 556
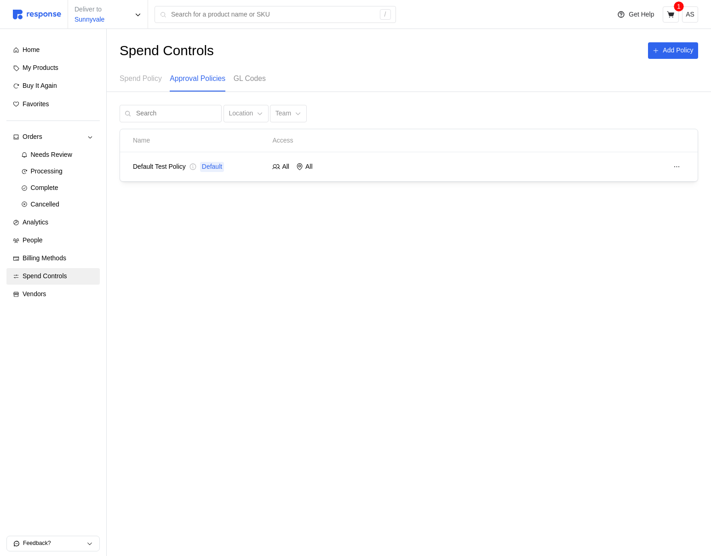
click at [254, 77] on p "GL Codes" at bounding box center [250, 78] width 32 height 11
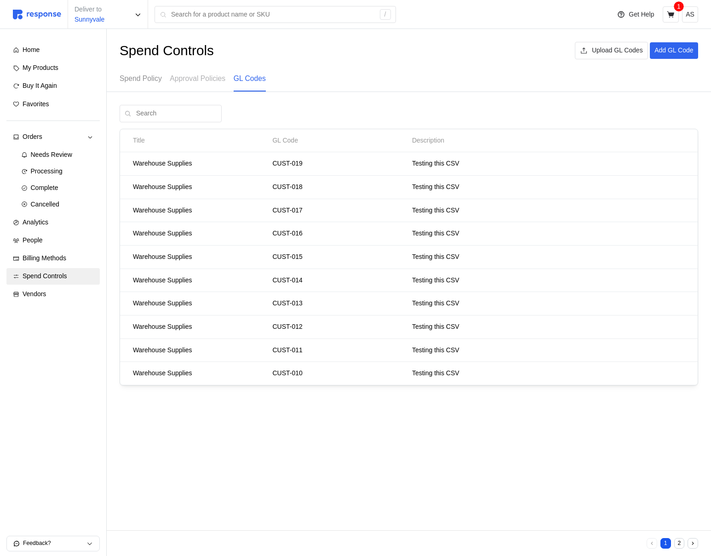
click at [151, 82] on p "Spend Policy" at bounding box center [141, 78] width 42 height 11
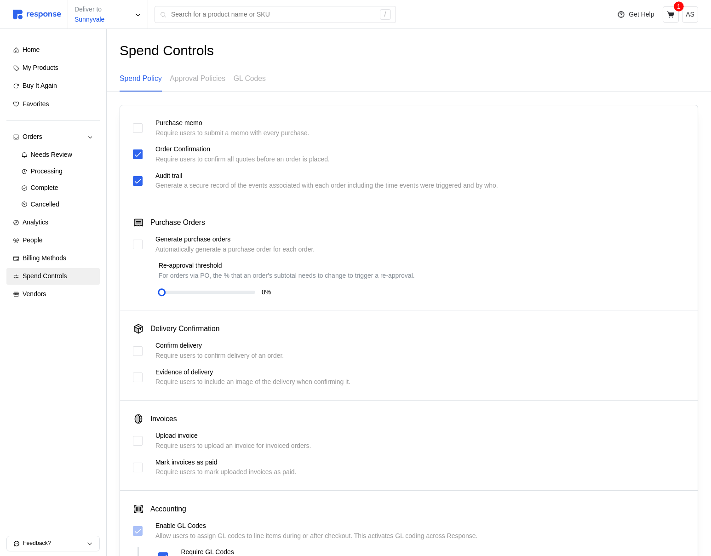
scroll to position [108, 0]
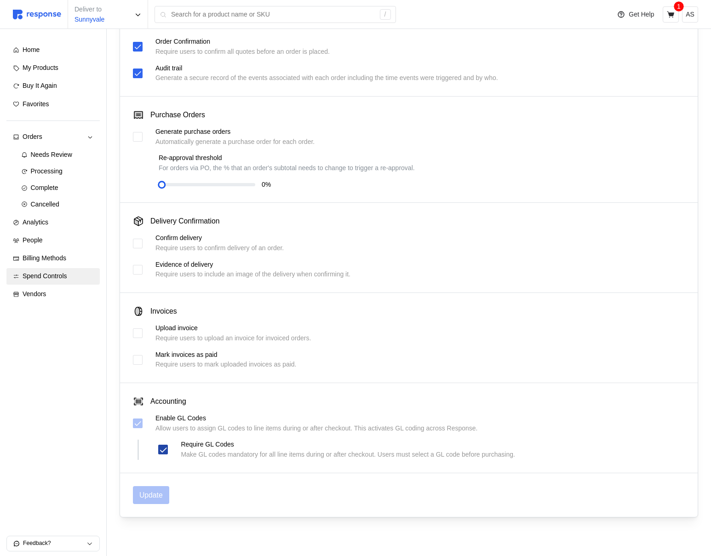
click at [162, 450] on icon at bounding box center [163, 450] width 8 height 8
click at [158, 496] on p "Update" at bounding box center [150, 494] width 23 height 11
click at [695, 12] on button "AS" at bounding box center [690, 14] width 16 height 16
click at [654, 54] on p "Logout" at bounding box center [662, 53] width 59 height 10
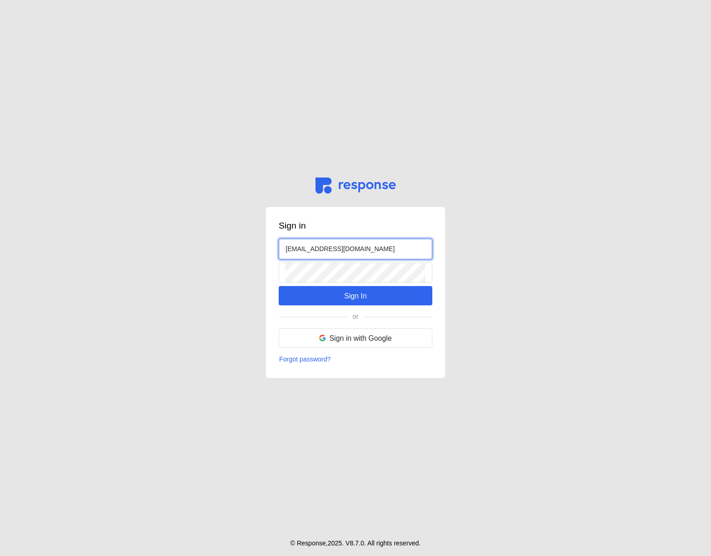
click at [298, 251] on input "[EMAIL_ADDRESS][DOMAIN_NAME]" at bounding box center [356, 249] width 140 height 20
type input "[EMAIL_ADDRESS][DOMAIN_NAME]"
